Goal: Find specific page/section: Find specific page/section

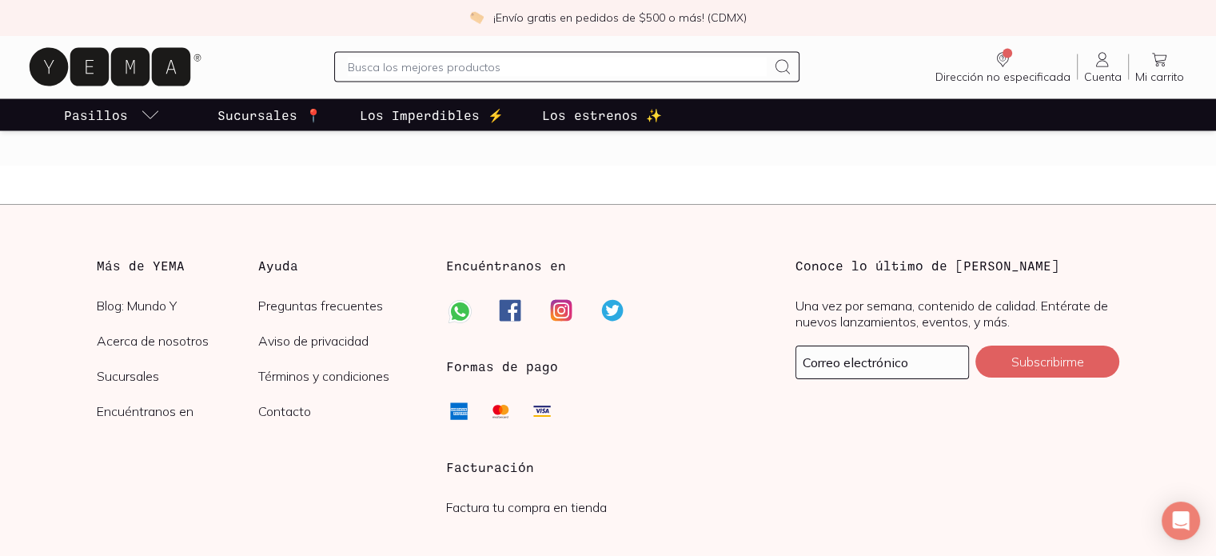
scroll to position [3038, 0]
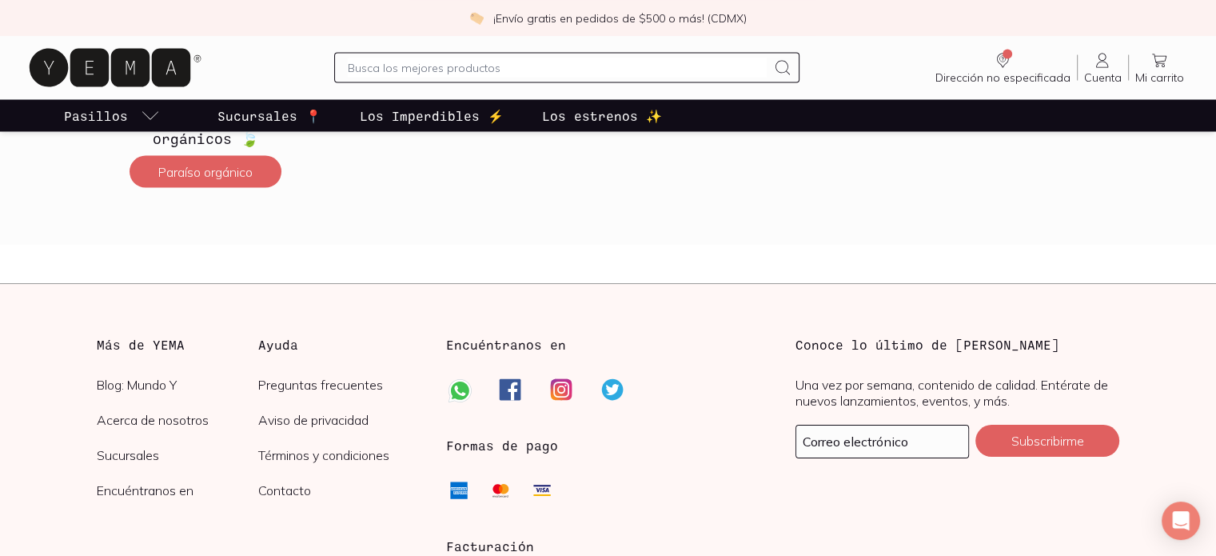
click at [292, 111] on p "Sucursales 📍" at bounding box center [269, 115] width 104 height 19
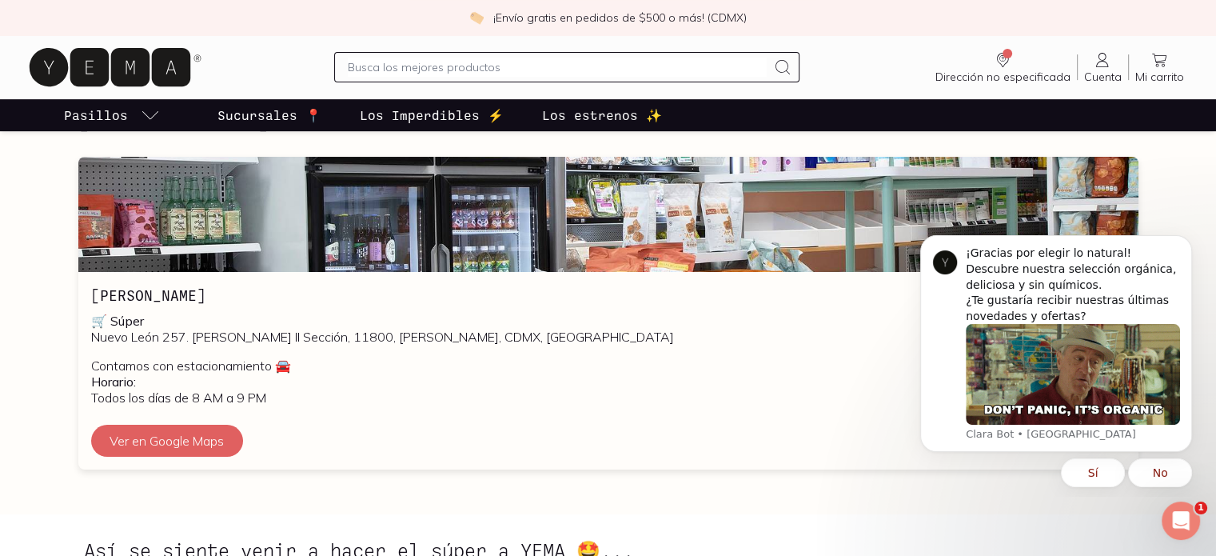
scroll to position [799, 0]
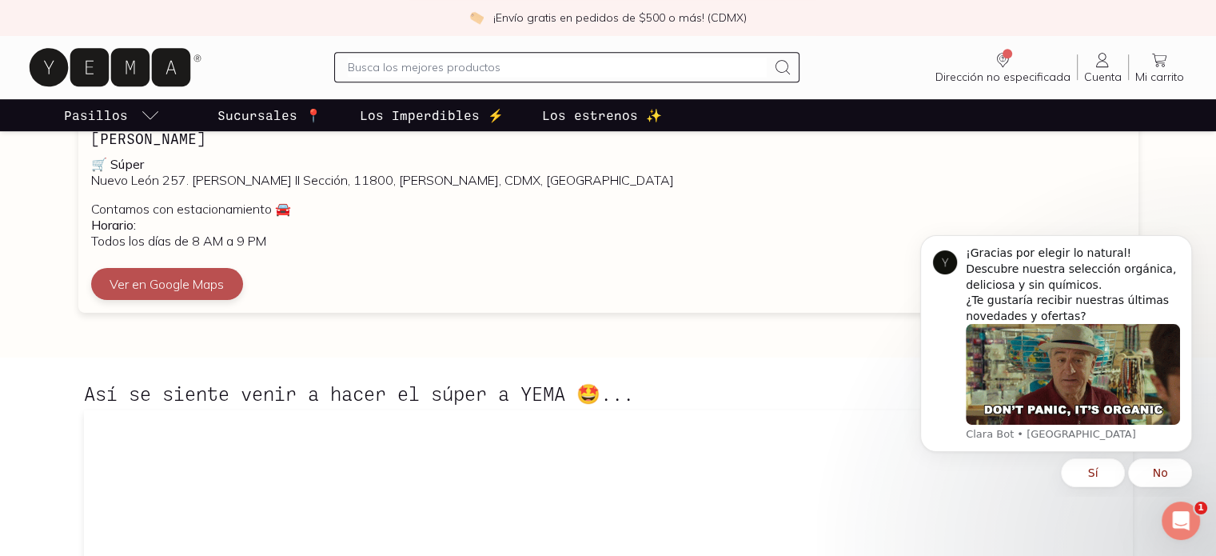
click at [147, 293] on button "Ver en Google Maps" at bounding box center [167, 284] width 152 height 32
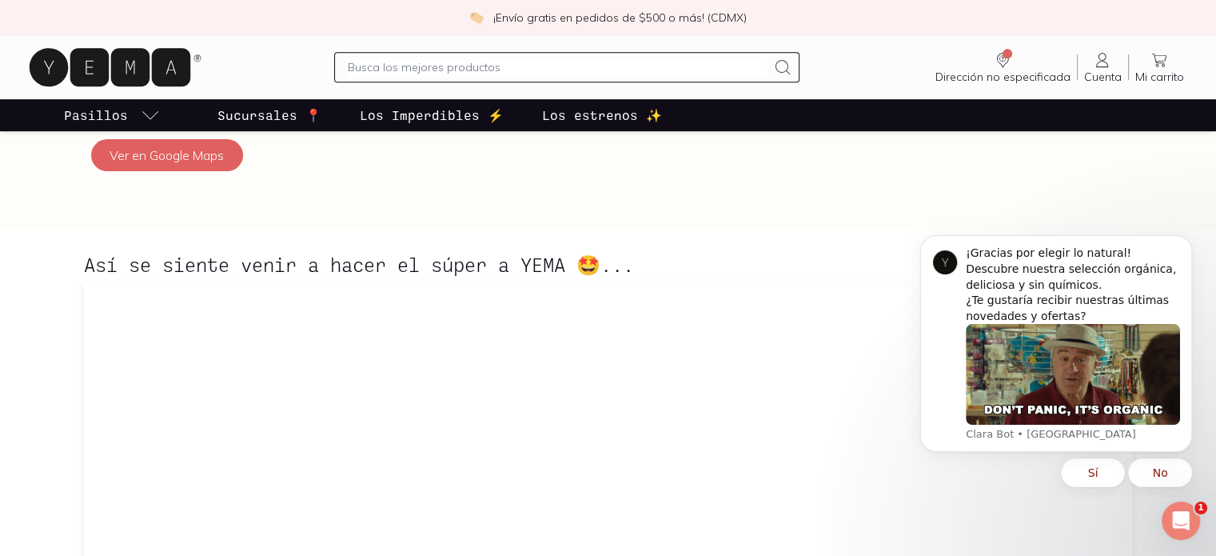
scroll to position [608, 0]
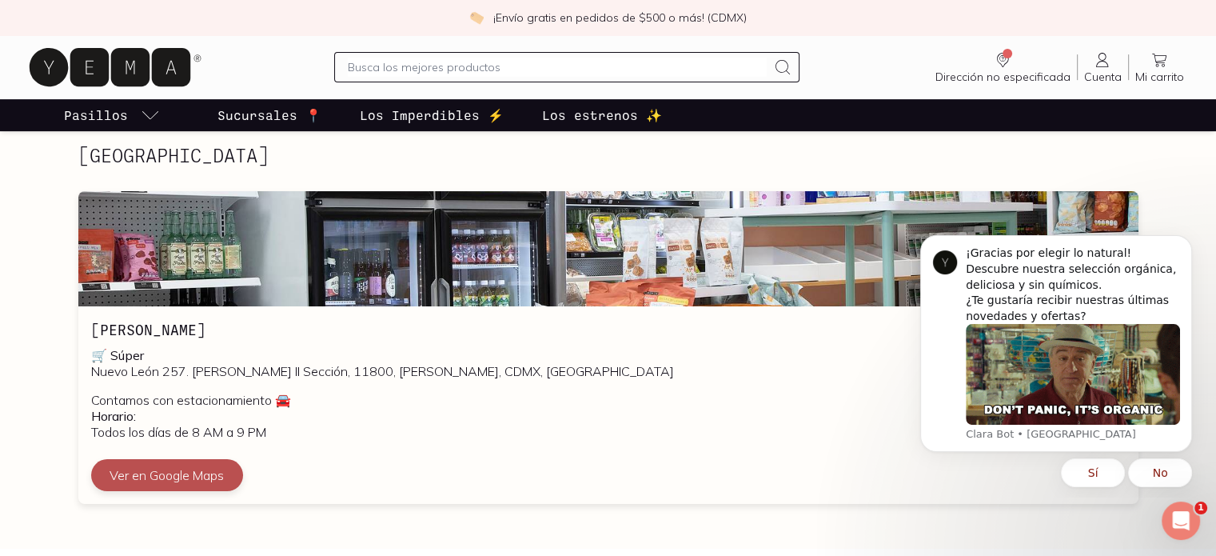
click at [177, 466] on button "Ver en Google Maps" at bounding box center [167, 475] width 152 height 32
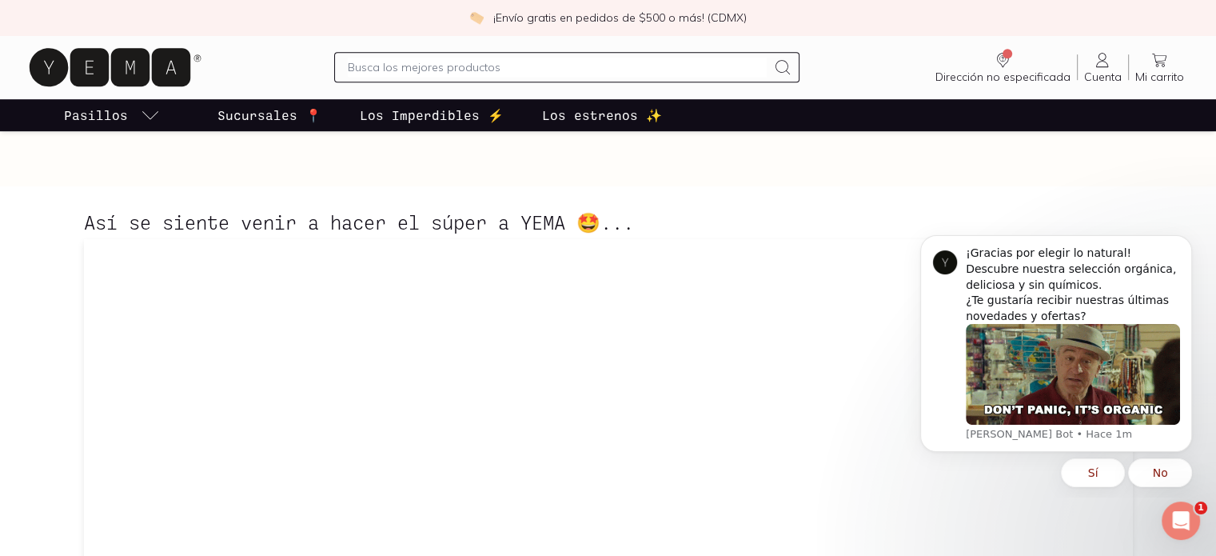
scroll to position [928, 0]
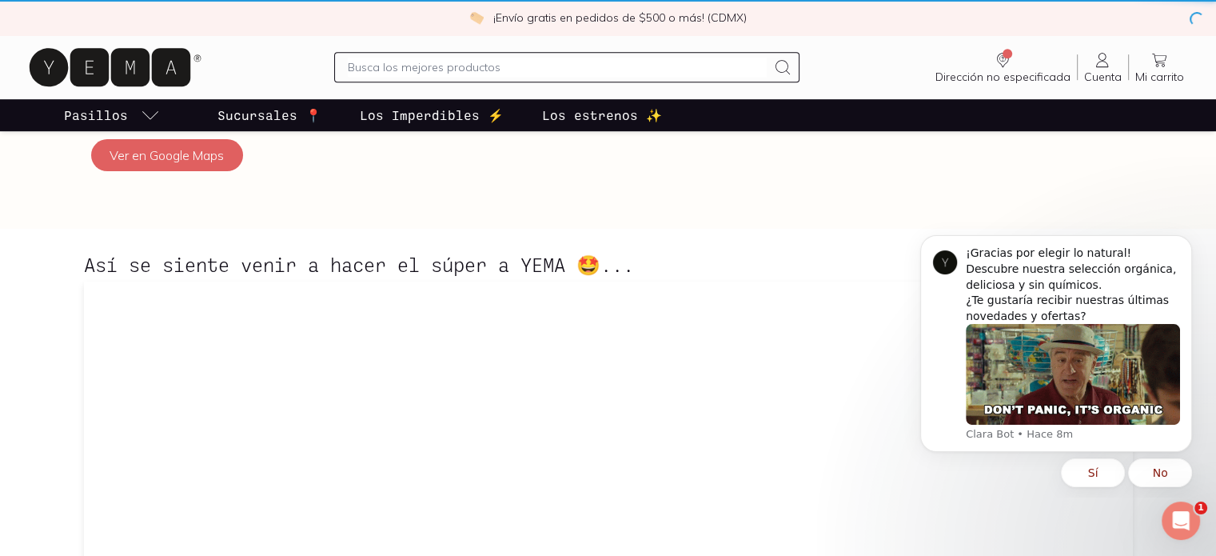
scroll to position [2846, 0]
